Goal: Task Accomplishment & Management: Use online tool/utility

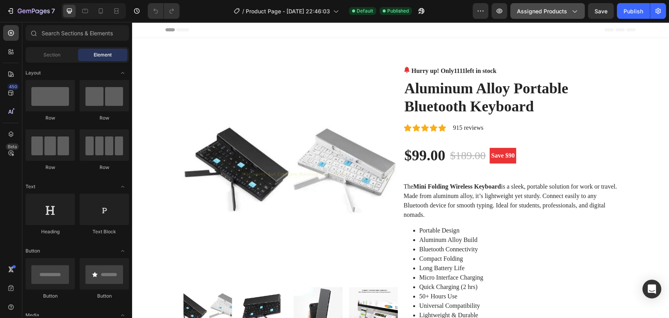
click at [534, 5] on button "Assigned Products" at bounding box center [547, 11] width 74 height 16
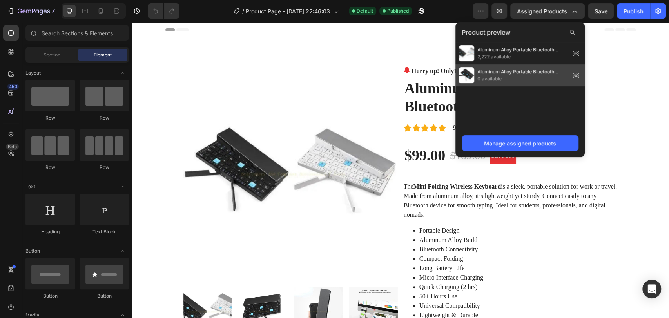
click at [491, 75] on span "0 available" at bounding box center [523, 78] width 90 height 7
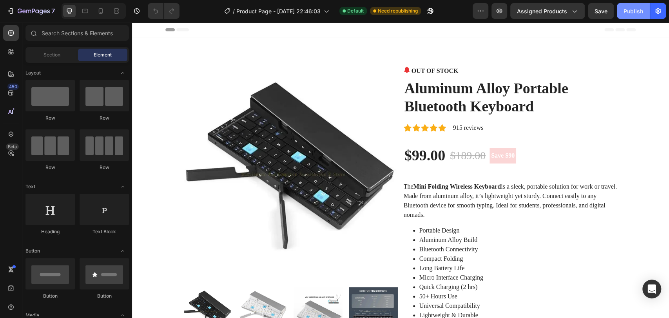
click at [633, 16] on button "Publish" at bounding box center [633, 11] width 33 height 16
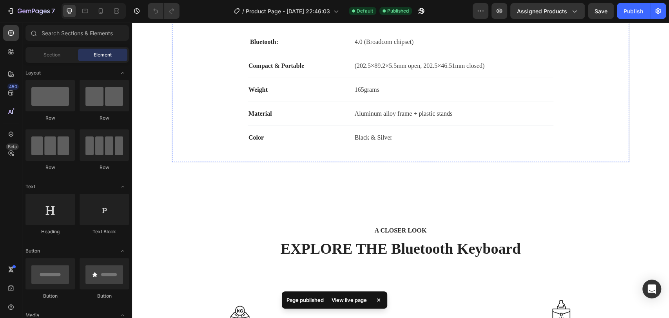
scroll to position [436, 0]
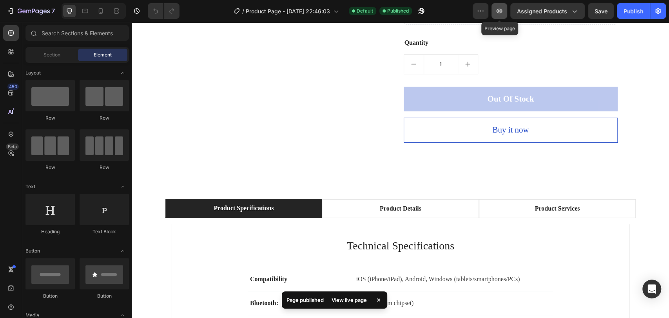
click at [506, 10] on button "button" at bounding box center [500, 11] width 16 height 16
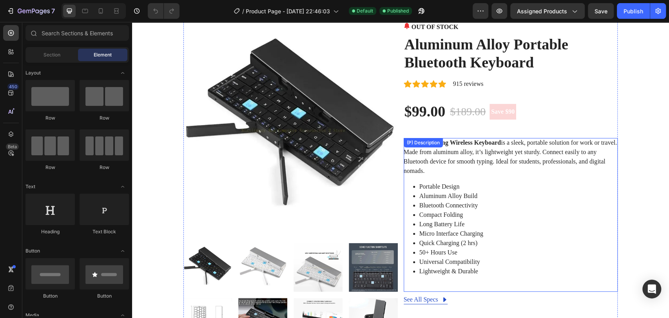
scroll to position [44, 0]
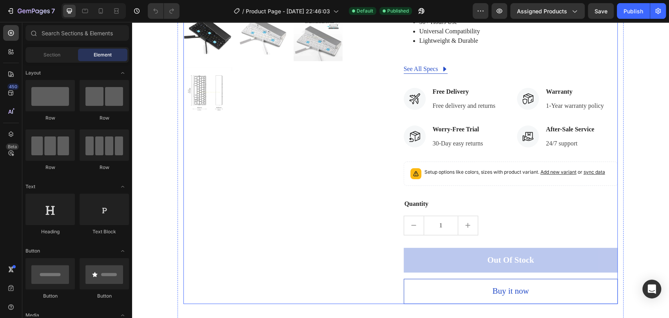
scroll to position [305, 0]
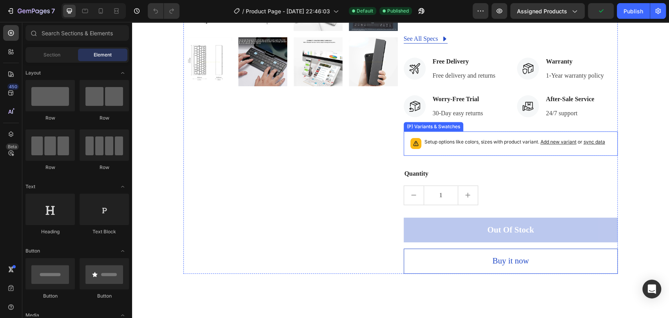
click at [440, 142] on p "Setup options like colors, sizes with product variant. Add new variant or sync …" at bounding box center [515, 142] width 181 height 8
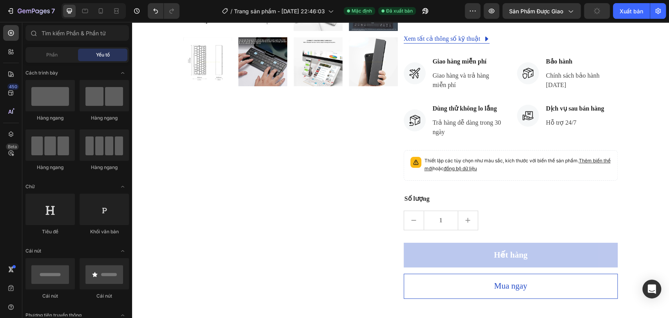
click at [630, 151] on section "Hình ảnh sản phẩm HẾT HÀNG (P) Quầy bán hàng Bàn phím Bluetooth di động bằng hợ…" at bounding box center [401, 30] width 496 height 594
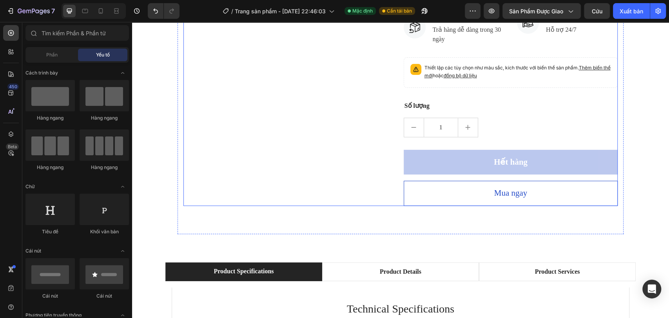
scroll to position [392, 0]
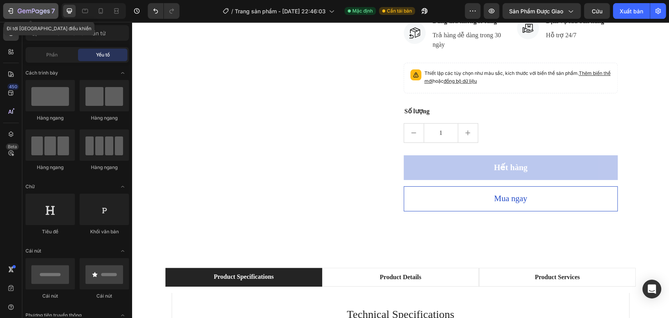
click at [13, 8] on icon "button" at bounding box center [11, 11] width 8 height 8
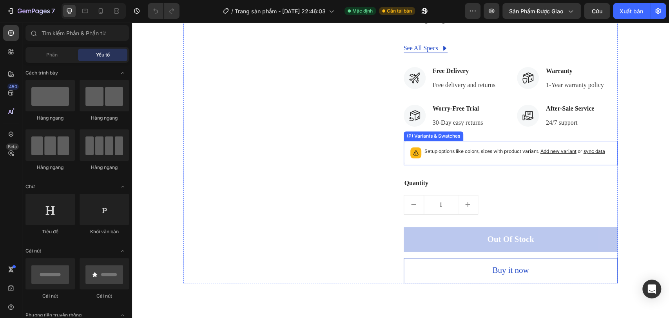
scroll to position [348, 0]
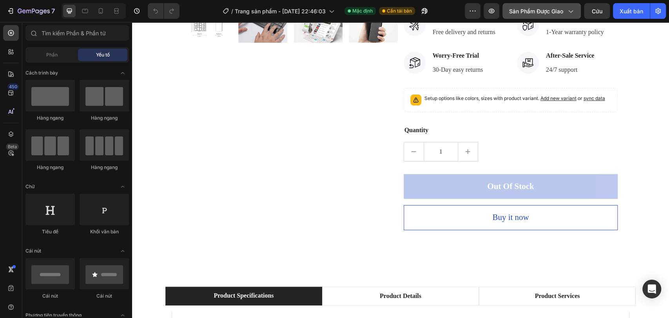
click at [509, 4] on button "Sản phẩm được giao" at bounding box center [542, 11] width 78 height 16
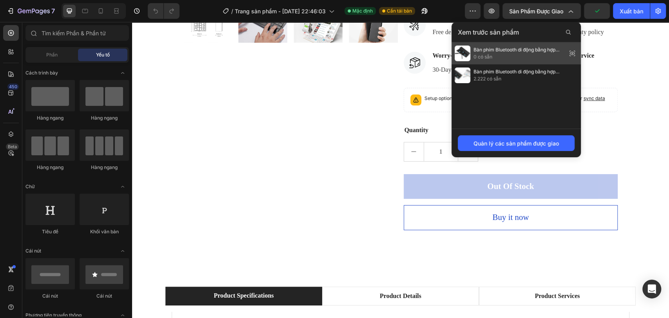
click at [502, 54] on span "0 có sẵn" at bounding box center [519, 56] width 90 height 7
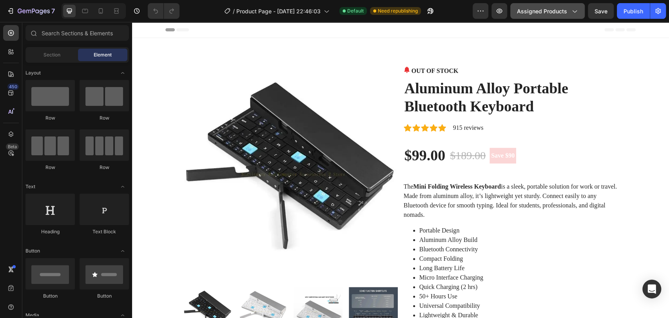
click at [551, 9] on span "Assigned Products" at bounding box center [542, 11] width 50 height 8
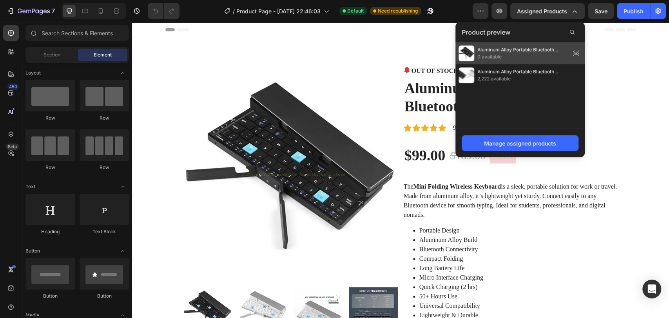
click at [511, 52] on span "Aluminum Alloy Portable Bluetooth Keyboard" at bounding box center [523, 49] width 90 height 7
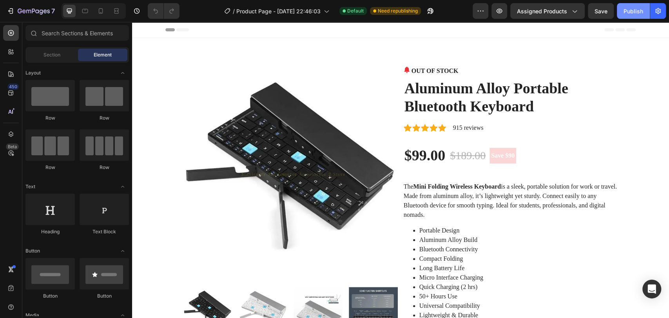
click at [627, 11] on div "Publish" at bounding box center [634, 11] width 20 height 8
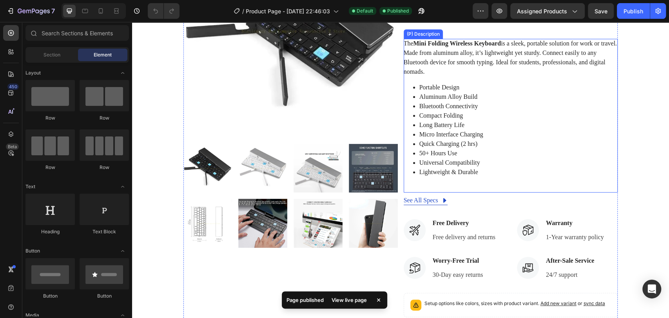
scroll to position [174, 0]
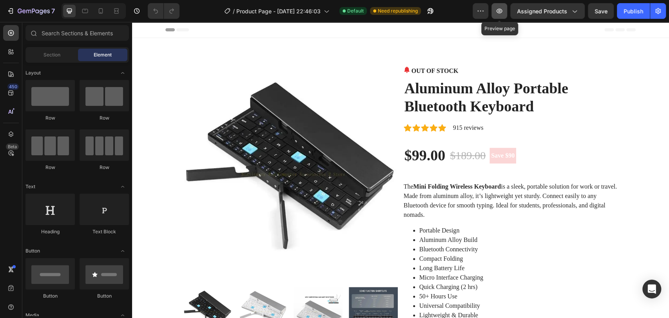
click at [503, 10] on icon "button" at bounding box center [500, 11] width 6 height 5
click at [545, 12] on span "Assigned Products" at bounding box center [542, 11] width 50 height 8
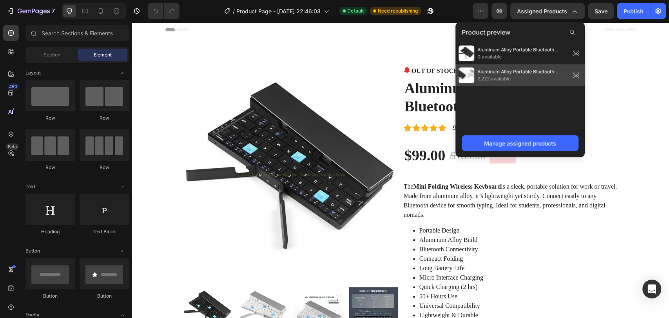
click at [507, 71] on span "Aluminum Alloy Portable Bluetooth Keyboard" at bounding box center [523, 71] width 90 height 7
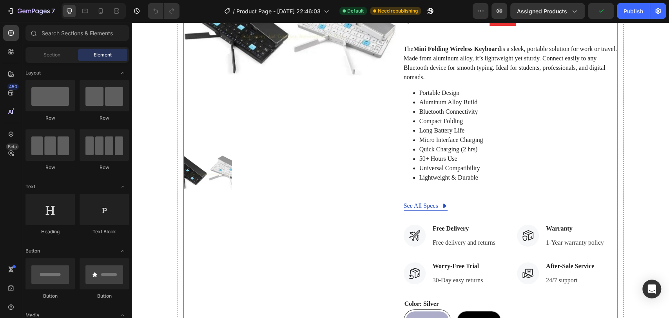
scroll to position [131, 0]
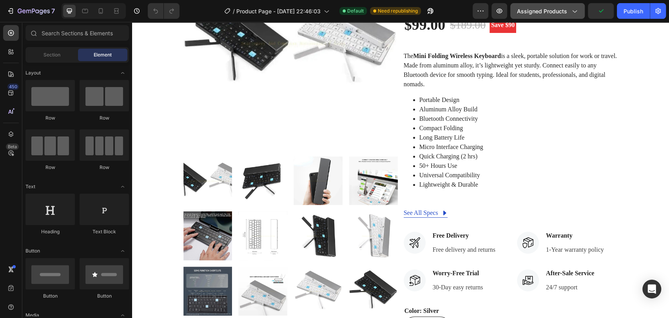
click at [524, 11] on span "Assigned Products" at bounding box center [542, 11] width 50 height 8
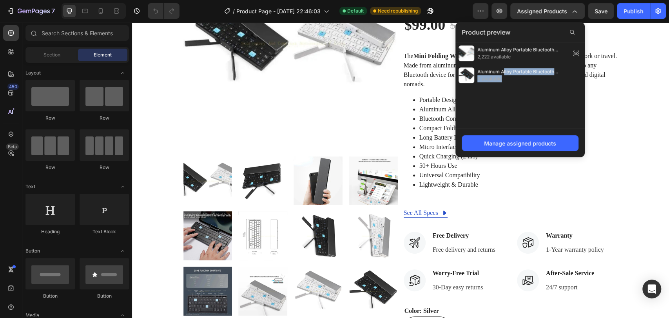
drag, startPoint x: 636, startPoint y: 92, endPoint x: 626, endPoint y: 73, distance: 21.6
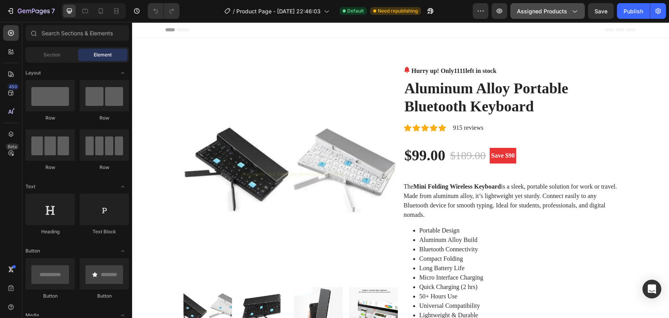
click at [574, 13] on icon "button" at bounding box center [574, 11] width 8 height 8
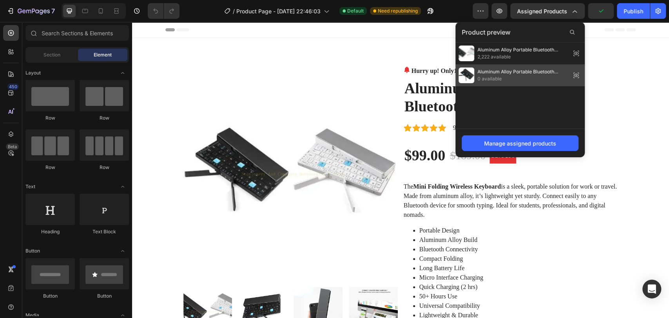
click at [498, 73] on span "Aluminum Alloy Portable Bluetooth Keyboard" at bounding box center [523, 71] width 90 height 7
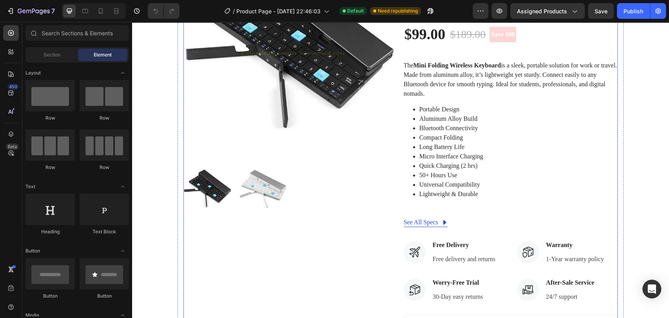
scroll to position [87, 0]
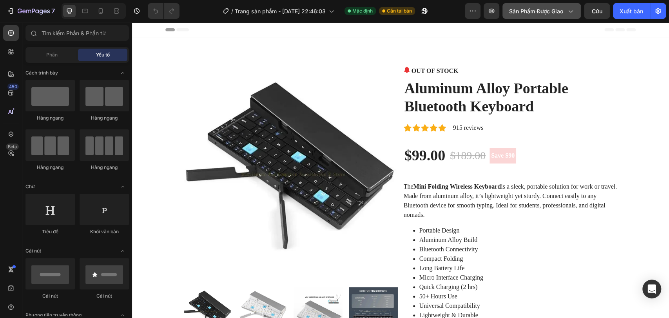
click at [552, 11] on font "Sản phẩm được giao" at bounding box center [536, 11] width 54 height 7
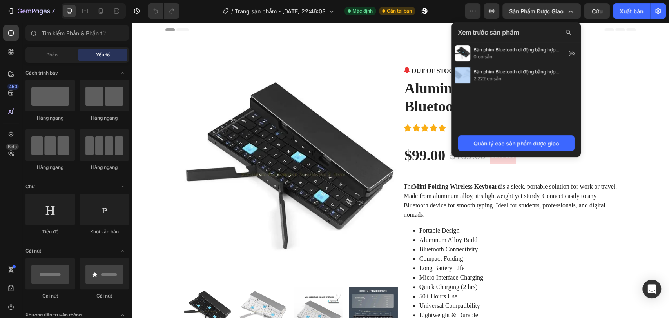
drag, startPoint x: 628, startPoint y: 76, endPoint x: 587, endPoint y: 60, distance: 44.7
click at [620, 53] on section "Product Images OUT OF STOCK (P) Stock Counter Aluminum Alloy Portable Bluetooth…" at bounding box center [401, 322] width 496 height 568
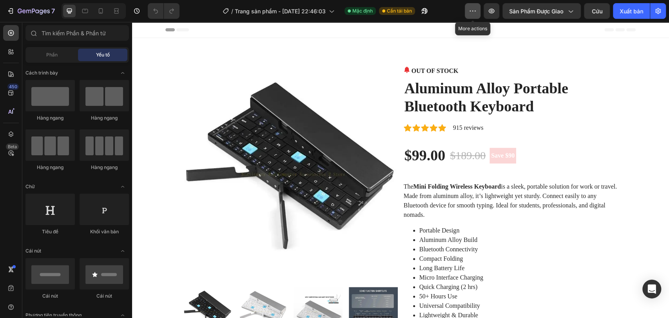
click at [465, 14] on button "button" at bounding box center [473, 11] width 16 height 16
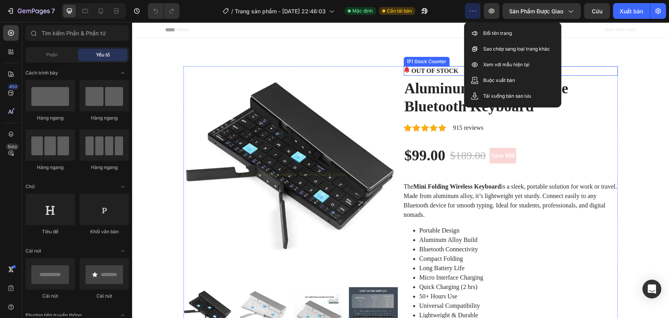
click at [583, 67] on div "OUT OF STOCK" at bounding box center [511, 70] width 214 height 9
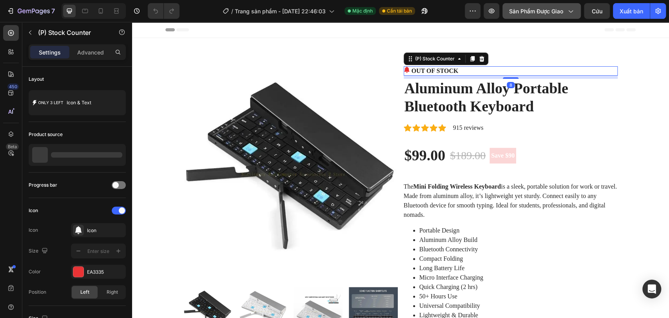
click at [530, 15] on button "Sản phẩm được giao" at bounding box center [542, 11] width 78 height 16
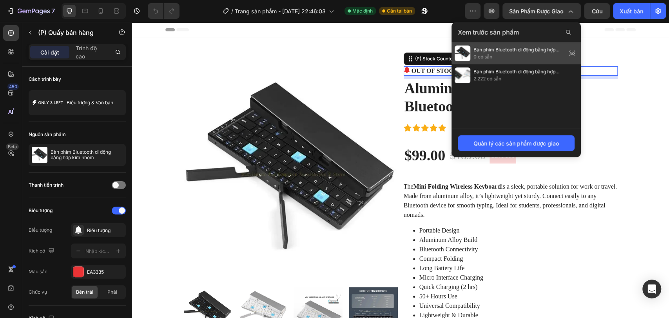
click at [495, 55] on span "0 có sẵn" at bounding box center [519, 56] width 90 height 7
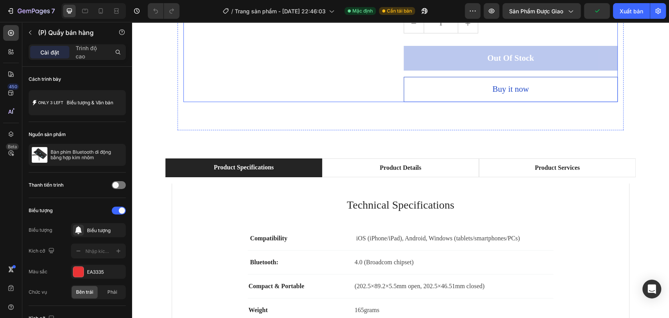
scroll to position [305, 0]
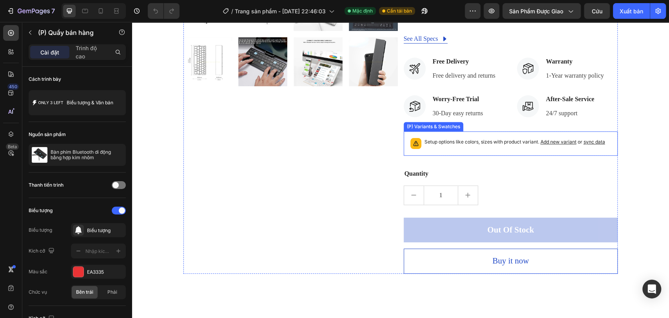
click at [451, 141] on p "Setup options like colors, sizes with product variant. Add new variant or sync …" at bounding box center [515, 142] width 181 height 8
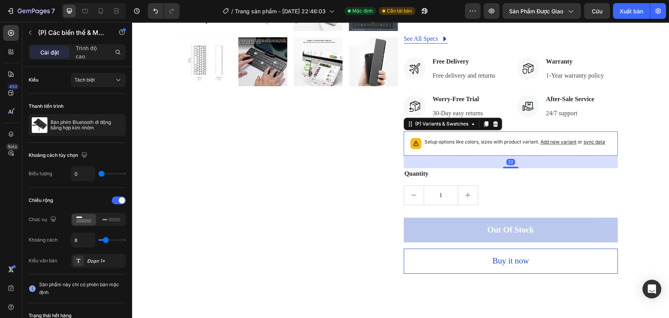
click at [543, 142] on span "Add new variant" at bounding box center [559, 142] width 36 height 6
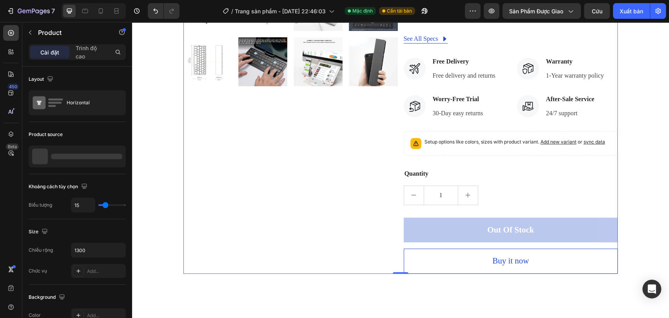
click at [283, 161] on div "Product Images" at bounding box center [290, 18] width 214 height 512
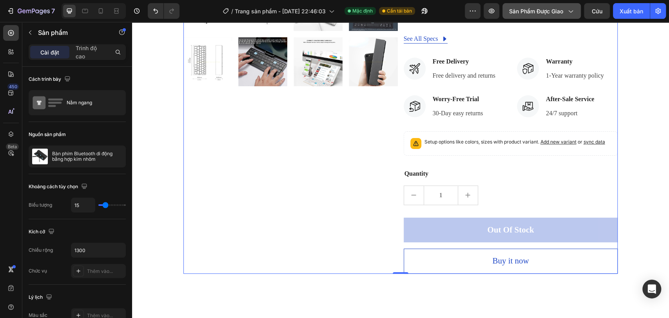
click at [571, 10] on icon "button" at bounding box center [571, 11] width 8 height 8
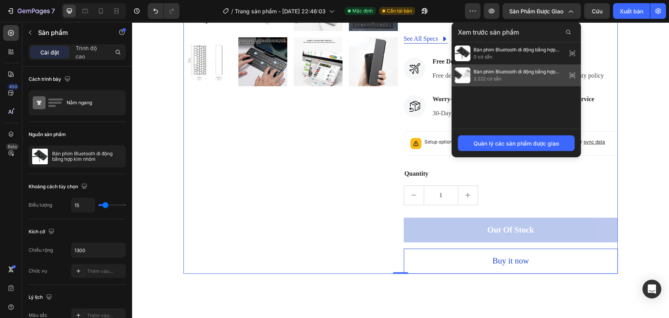
click at [489, 68] on span "Bàn phím Bluetooth di động bằng hợp kim nhôm" at bounding box center [519, 71] width 90 height 7
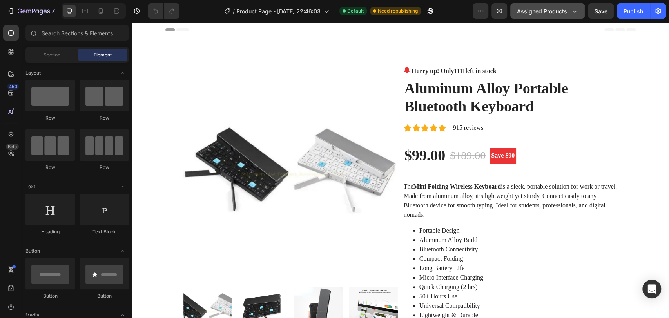
click at [542, 8] on span "Assigned Products" at bounding box center [542, 11] width 50 height 8
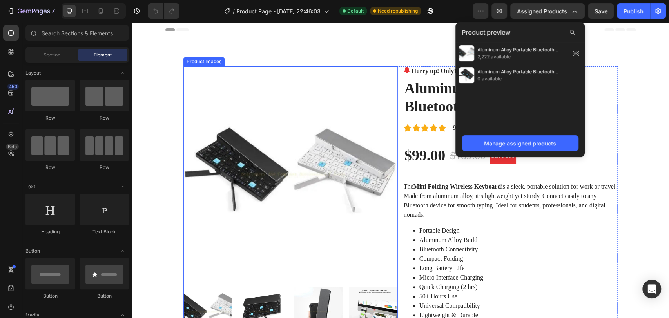
click at [280, 66] on img at bounding box center [290, 173] width 214 height 214
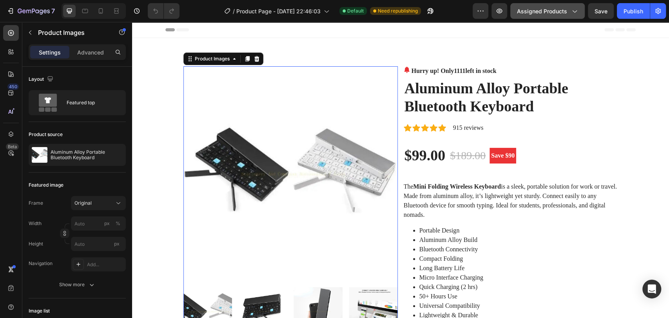
click at [567, 7] on span "Assigned Products" at bounding box center [542, 11] width 50 height 8
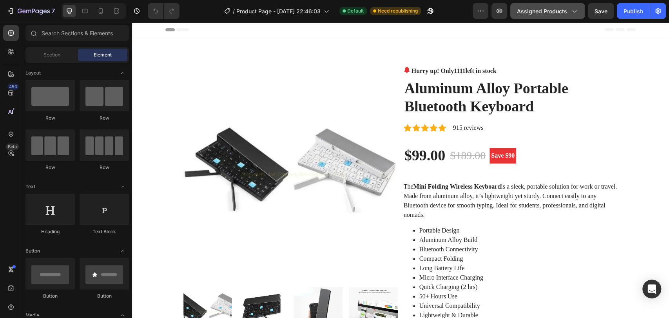
click at [568, 5] on button "Assigned Products" at bounding box center [547, 11] width 74 height 16
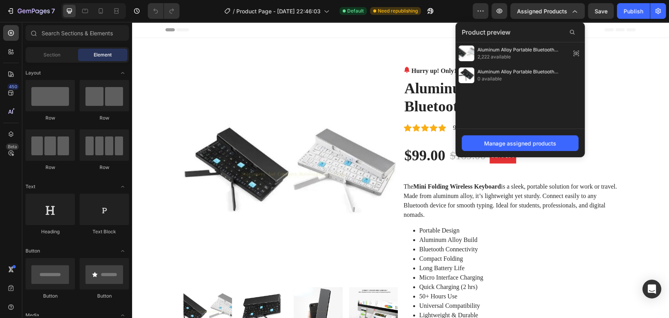
drag, startPoint x: 600, startPoint y: 95, endPoint x: 639, endPoint y: 73, distance: 44.7
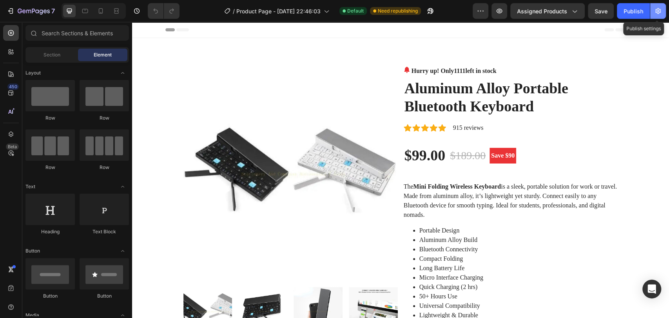
click at [654, 10] on icon "button" at bounding box center [658, 11] width 8 height 8
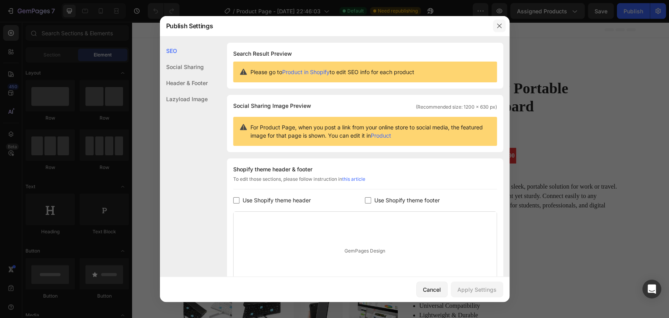
click at [494, 32] on button "button" at bounding box center [499, 26] width 13 height 13
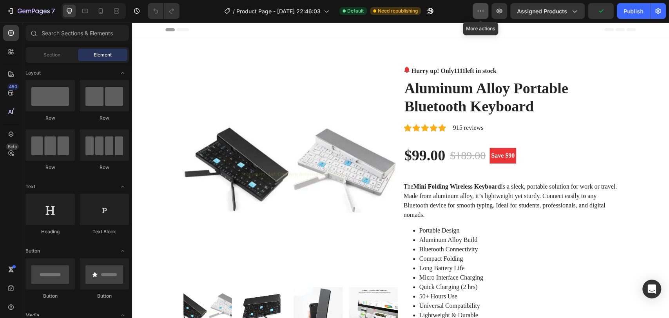
click at [484, 9] on icon "button" at bounding box center [481, 11] width 8 height 8
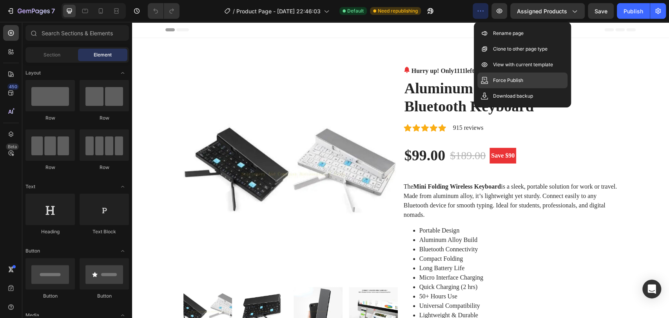
click at [512, 77] on p "Force Publish" at bounding box center [508, 80] width 30 height 8
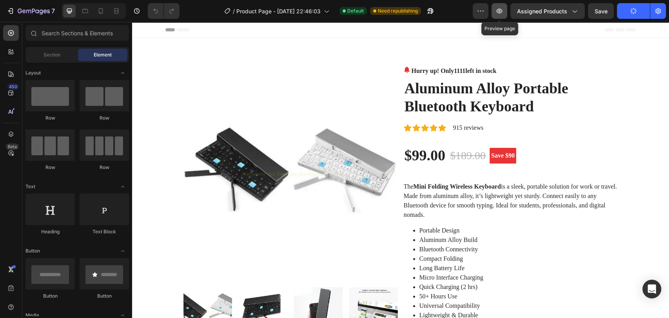
click at [500, 13] on icon "button" at bounding box center [500, 11] width 8 height 8
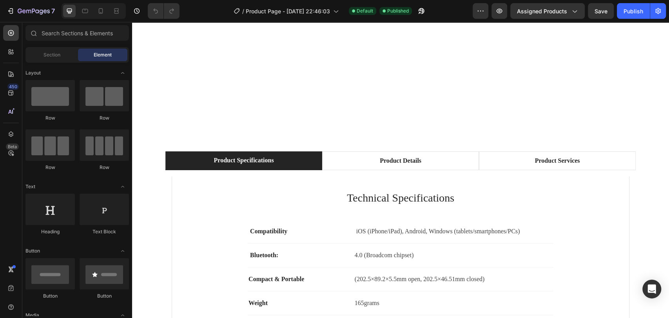
scroll to position [610, 0]
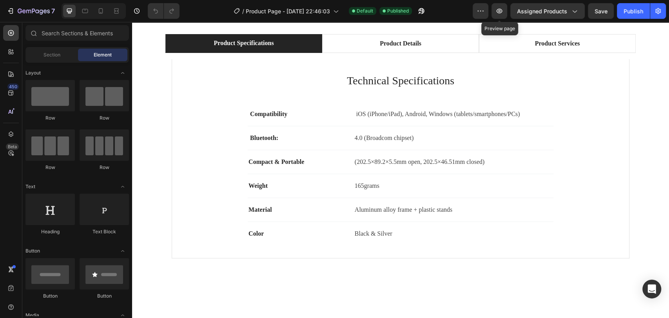
click at [499, 19] on div "7 / Product Page - Aug 26, 22:46:03 Default Published Preview Preview page Assi…" at bounding box center [334, 11] width 669 height 22
click at [531, 16] on button "Assigned Products" at bounding box center [547, 11] width 74 height 16
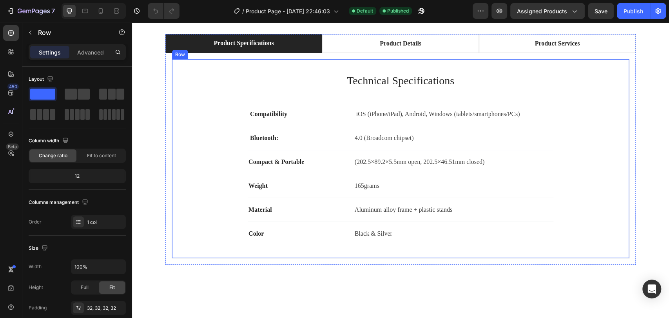
click at [616, 72] on div "Technical Specifications Heading Compatibility Text block iOS (iPhone/iPad), An…" at bounding box center [401, 158] width 458 height 199
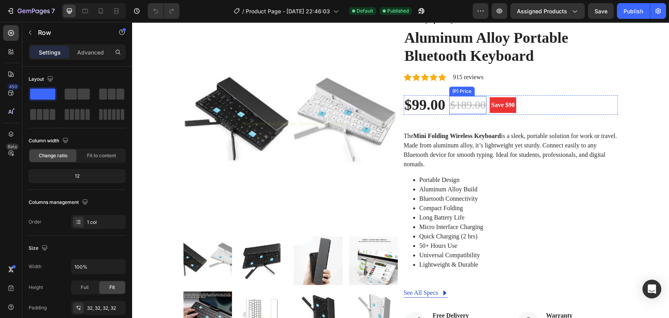
scroll to position [0, 0]
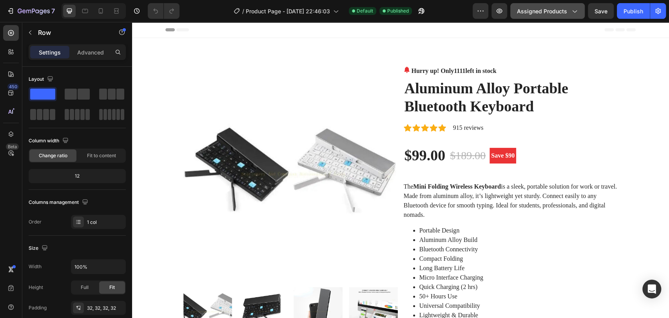
click at [550, 15] on span "Assigned Products" at bounding box center [542, 11] width 50 height 8
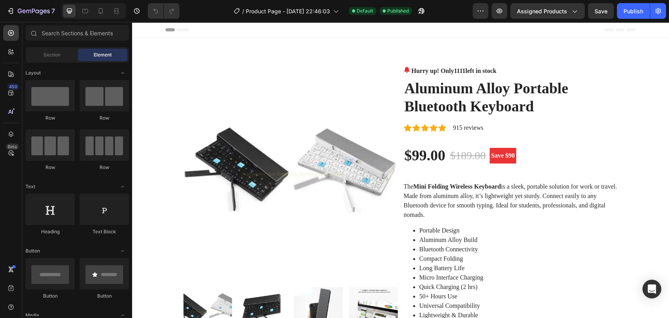
click at [516, 10] on button "Assigned Products" at bounding box center [547, 11] width 74 height 16
click at [569, 15] on div "Assigned Products" at bounding box center [547, 11] width 61 height 8
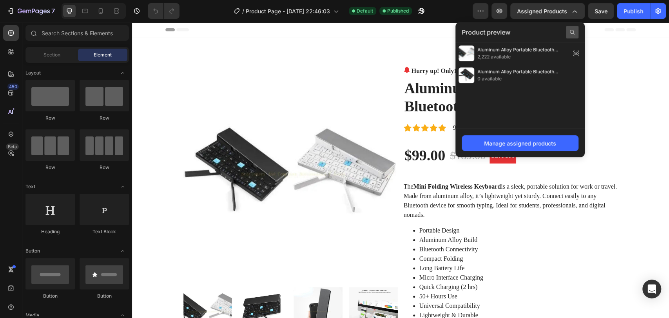
click at [571, 33] on icon at bounding box center [572, 32] width 6 height 6
click at [507, 33] on input "text" at bounding box center [520, 32] width 117 height 13
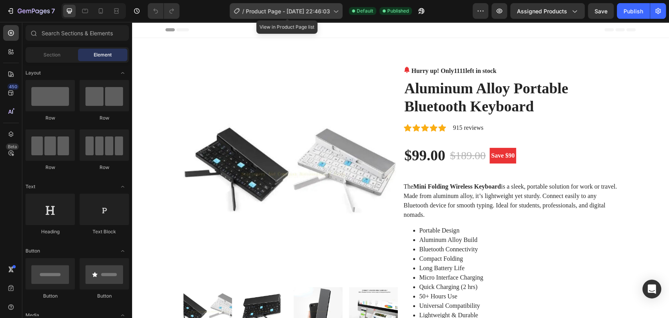
click at [305, 9] on span "Product Page - [DATE] 22:46:03" at bounding box center [288, 11] width 84 height 8
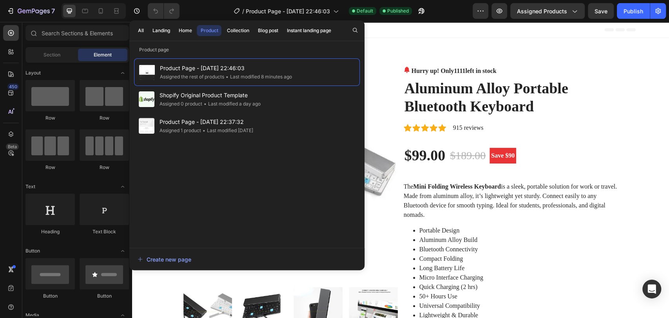
click at [514, 34] on div "Header" at bounding box center [400, 30] width 470 height 16
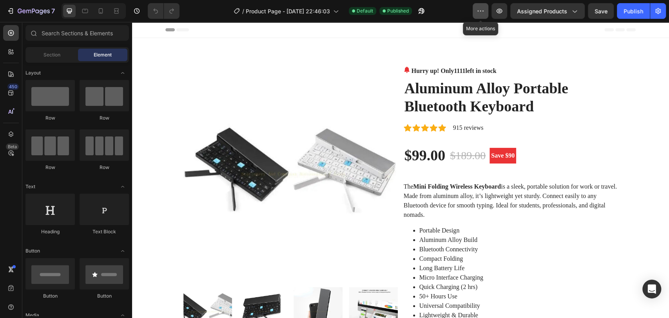
click at [481, 14] on icon "button" at bounding box center [481, 11] width 8 height 8
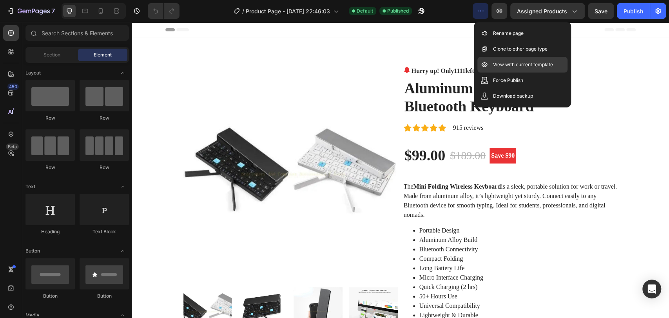
click at [520, 67] on p "View with current template" at bounding box center [523, 65] width 60 height 8
click at [496, 13] on button "button" at bounding box center [500, 11] width 16 height 16
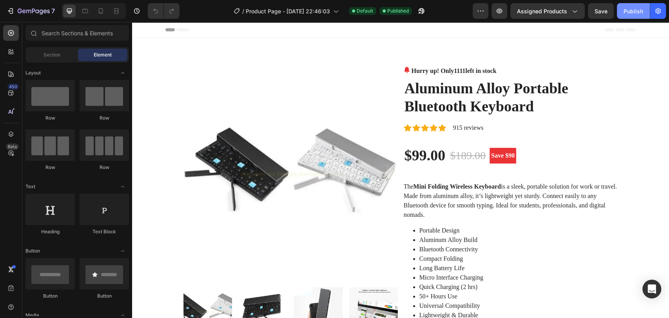
click at [638, 7] on div "Publish" at bounding box center [634, 11] width 20 height 8
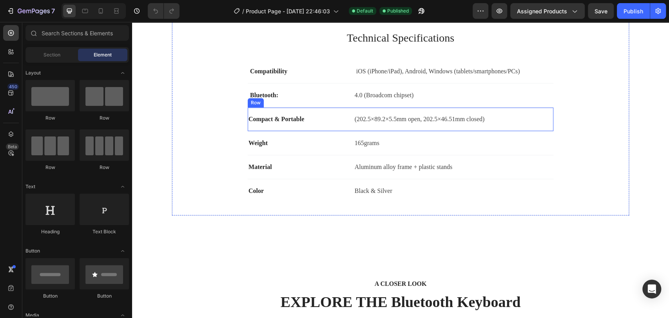
scroll to position [436, 0]
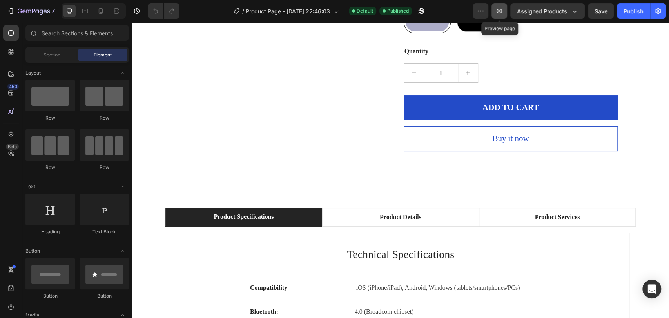
click at [497, 11] on icon "button" at bounding box center [500, 11] width 8 height 8
click at [486, 12] on button "button" at bounding box center [481, 11] width 16 height 16
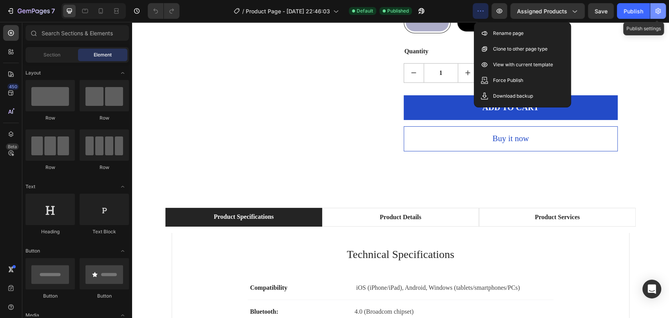
click at [656, 10] on icon "button" at bounding box center [658, 11] width 8 height 8
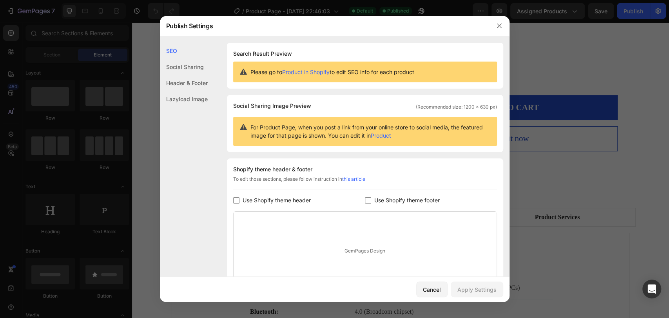
click at [596, 86] on div at bounding box center [334, 159] width 669 height 318
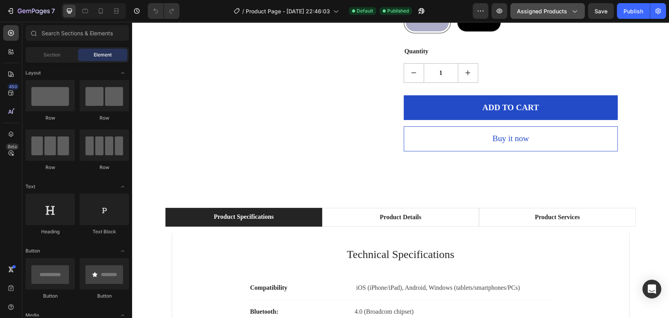
click at [576, 8] on icon "button" at bounding box center [574, 11] width 8 height 8
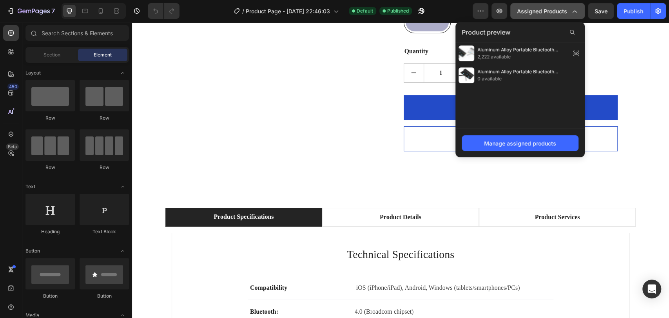
click at [576, 8] on icon "button" at bounding box center [574, 11] width 8 height 8
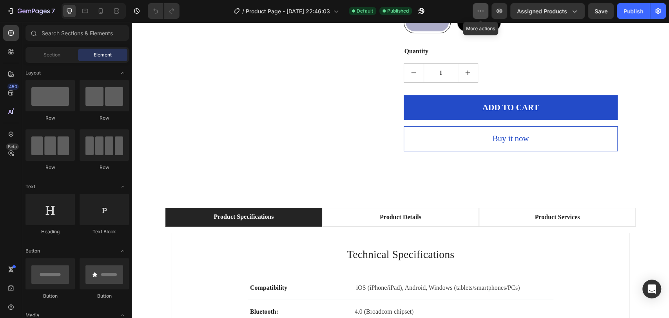
click at [487, 11] on button "button" at bounding box center [481, 11] width 16 height 16
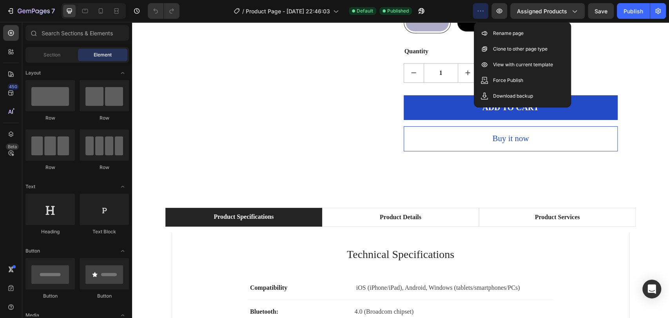
click at [487, 11] on button "button" at bounding box center [481, 11] width 16 height 16
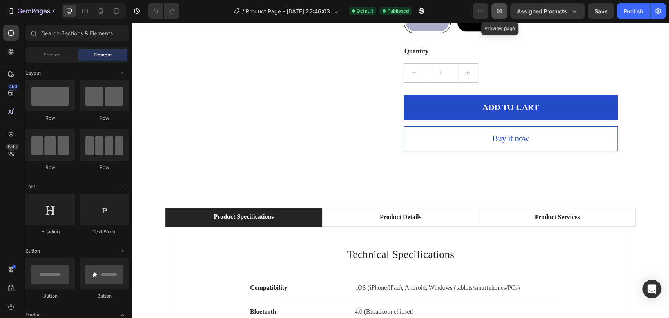
click at [498, 7] on icon "button" at bounding box center [500, 11] width 8 height 8
click at [494, 5] on button "button" at bounding box center [500, 11] width 16 height 16
